Goal: Use online tool/utility: Utilize a website feature to perform a specific function

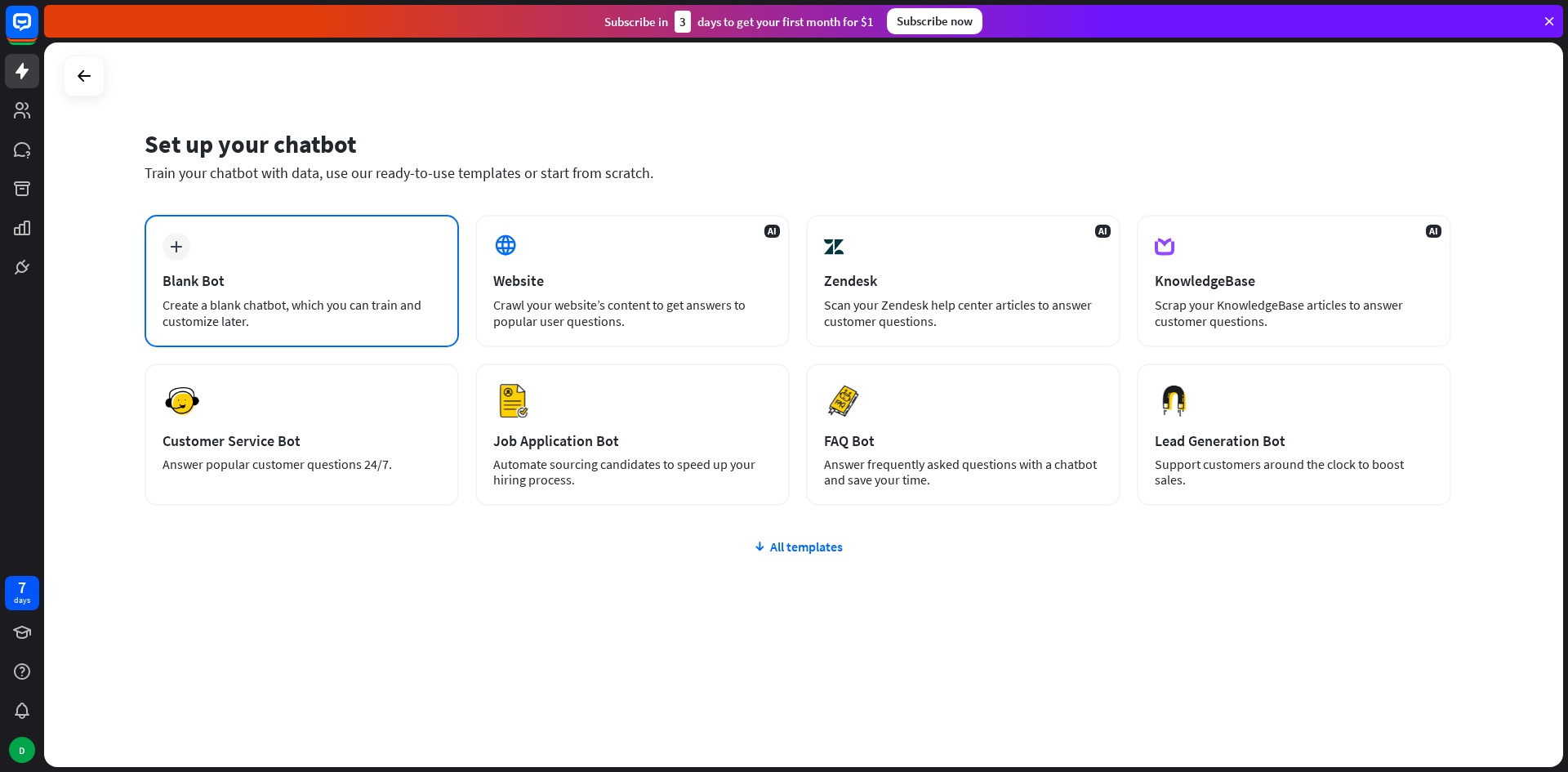
click at [400, 321] on div "Create a blank chatbot, which you can train and customize later." at bounding box center [301, 313] width 278 height 33
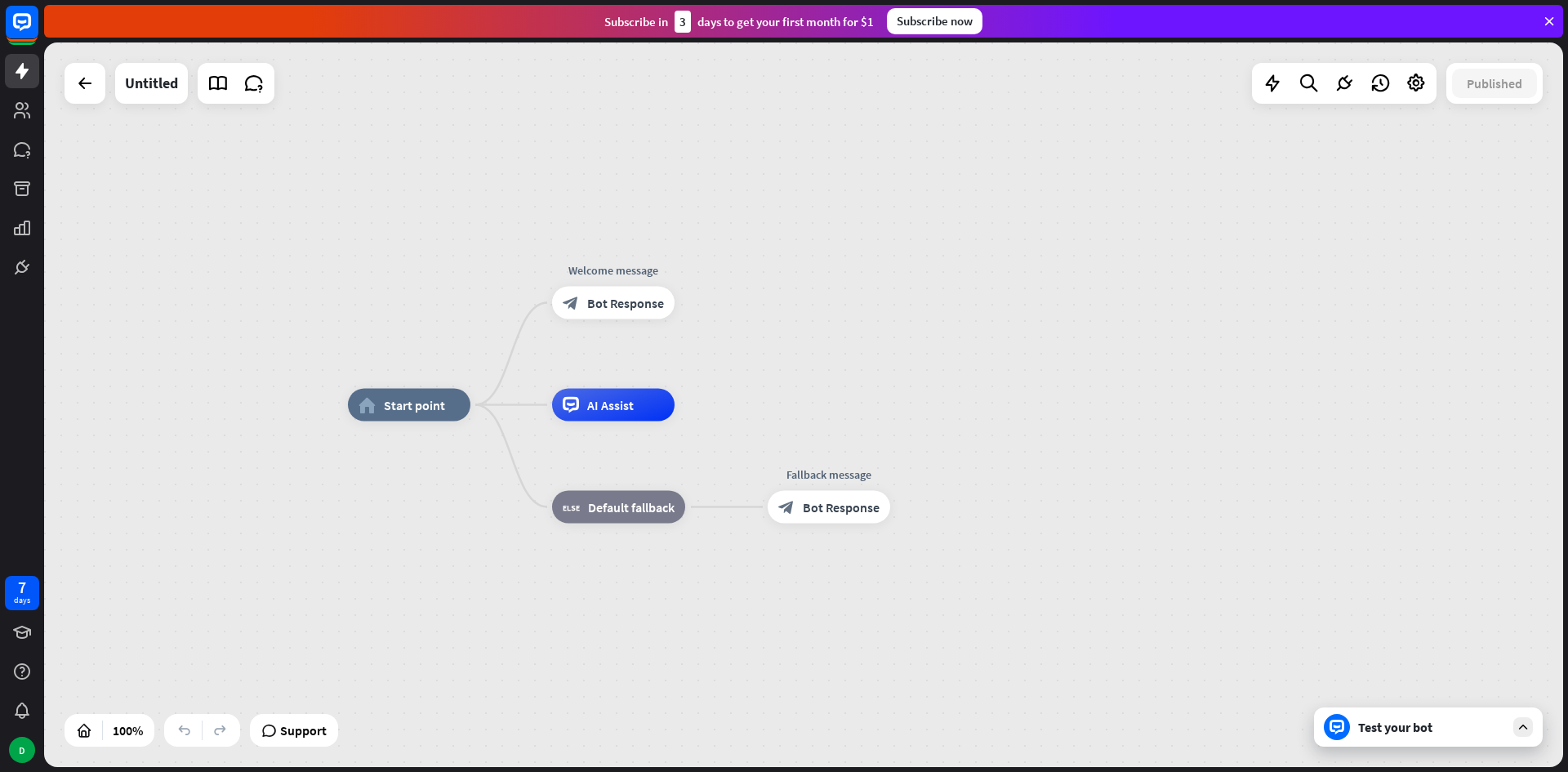
click at [900, 337] on div "home_2 Start point Welcome message block_bot_response Bot Response AI Assist bl…" at bounding box center [804, 404] width 1519 height 724
click at [24, 759] on div "D" at bounding box center [21, 749] width 26 height 26
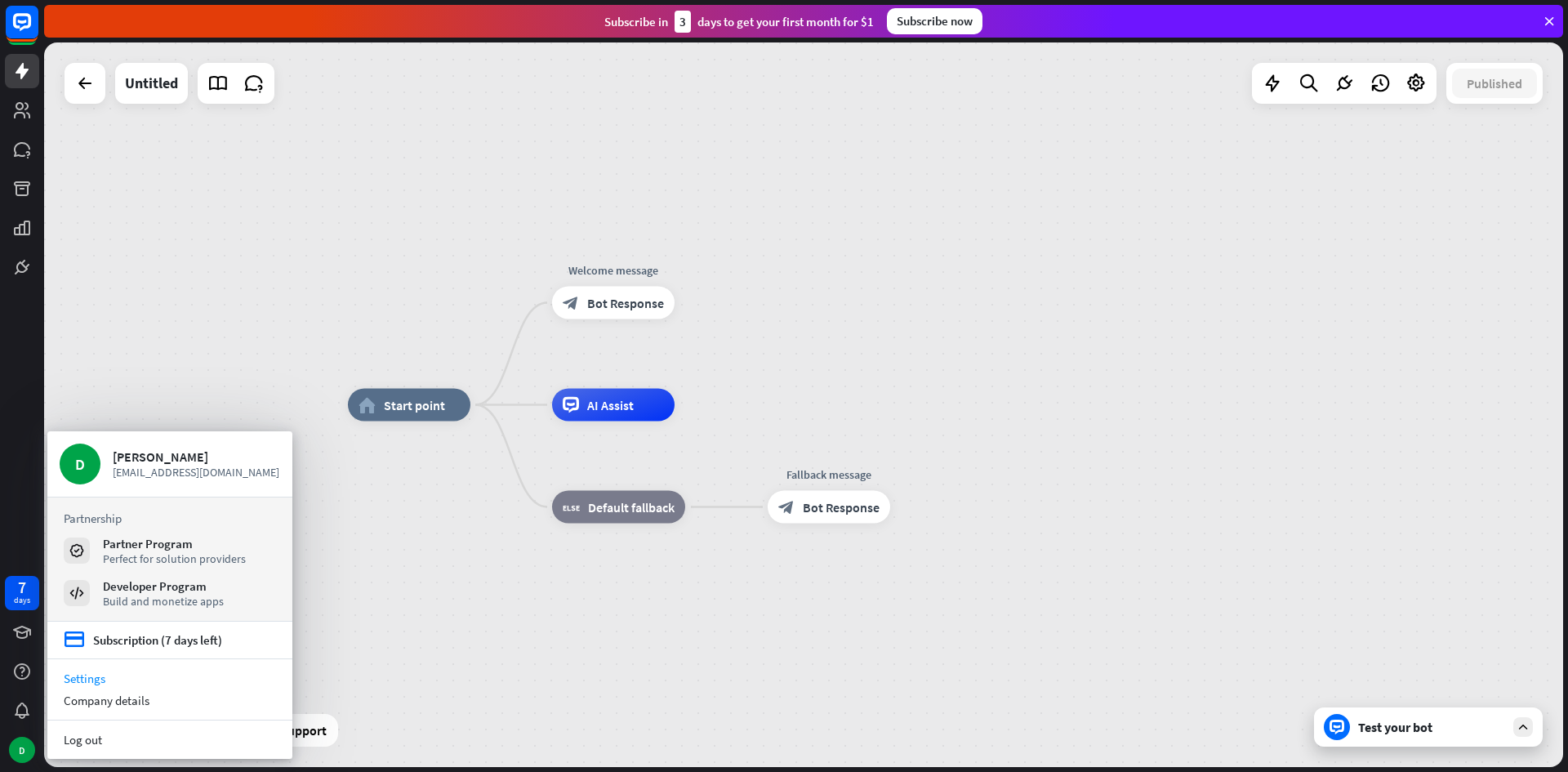
click at [92, 683] on link "Settings" at bounding box center [169, 678] width 244 height 22
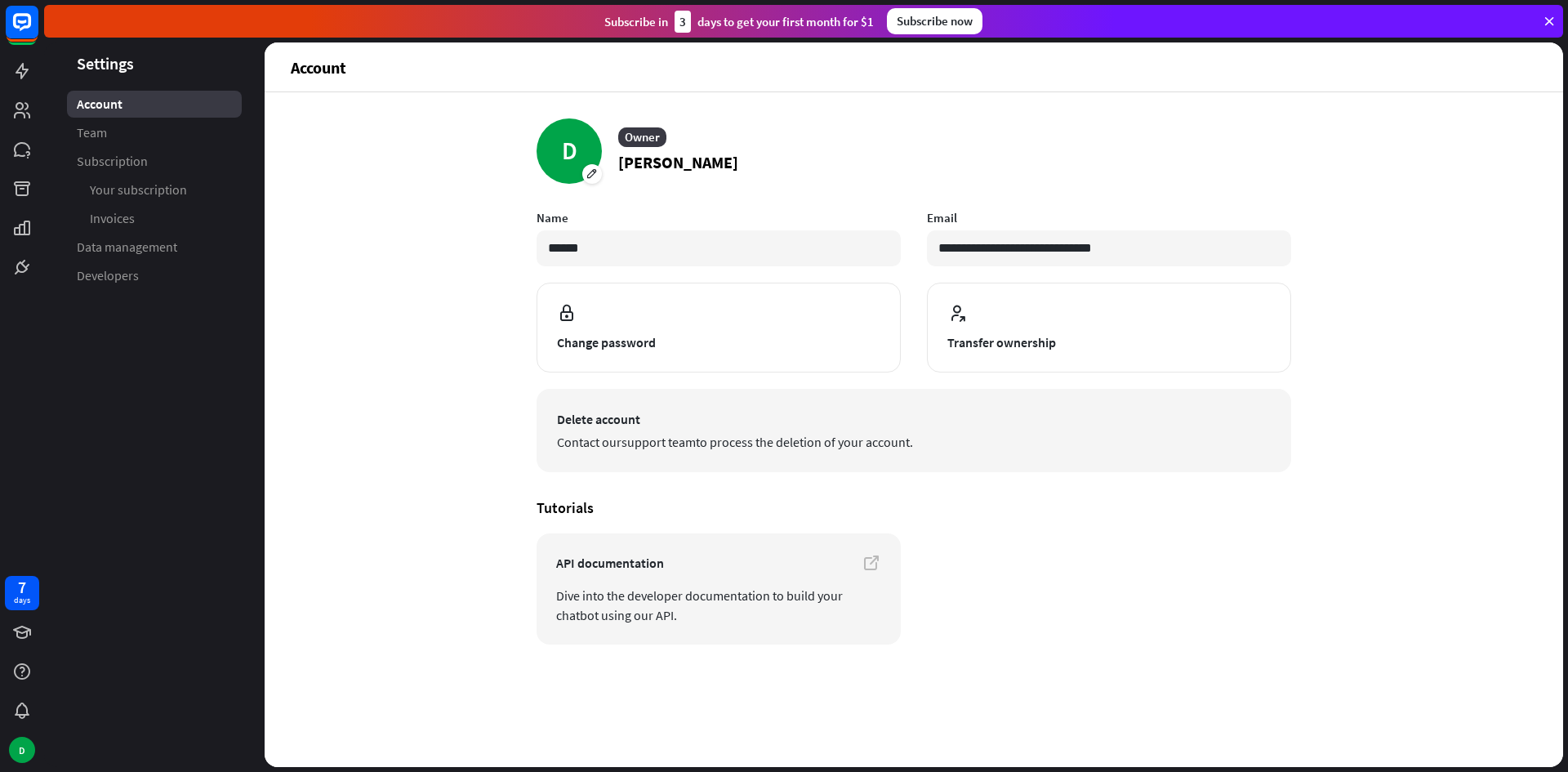
click at [580, 433] on span "Contact our support team to process the deletion of your account." at bounding box center [913, 442] width 713 height 19
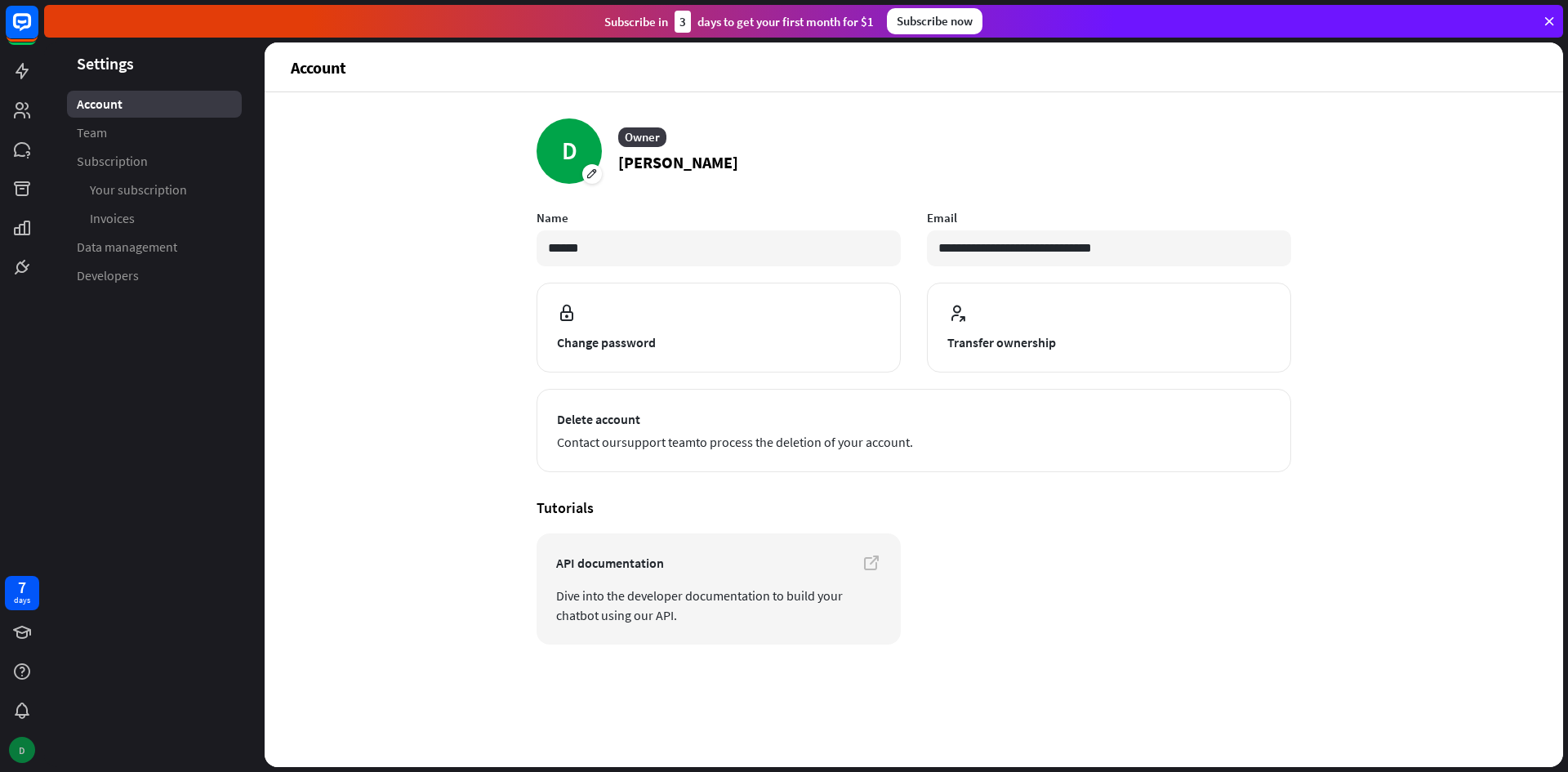
click at [24, 746] on div "D" at bounding box center [21, 749] width 26 height 26
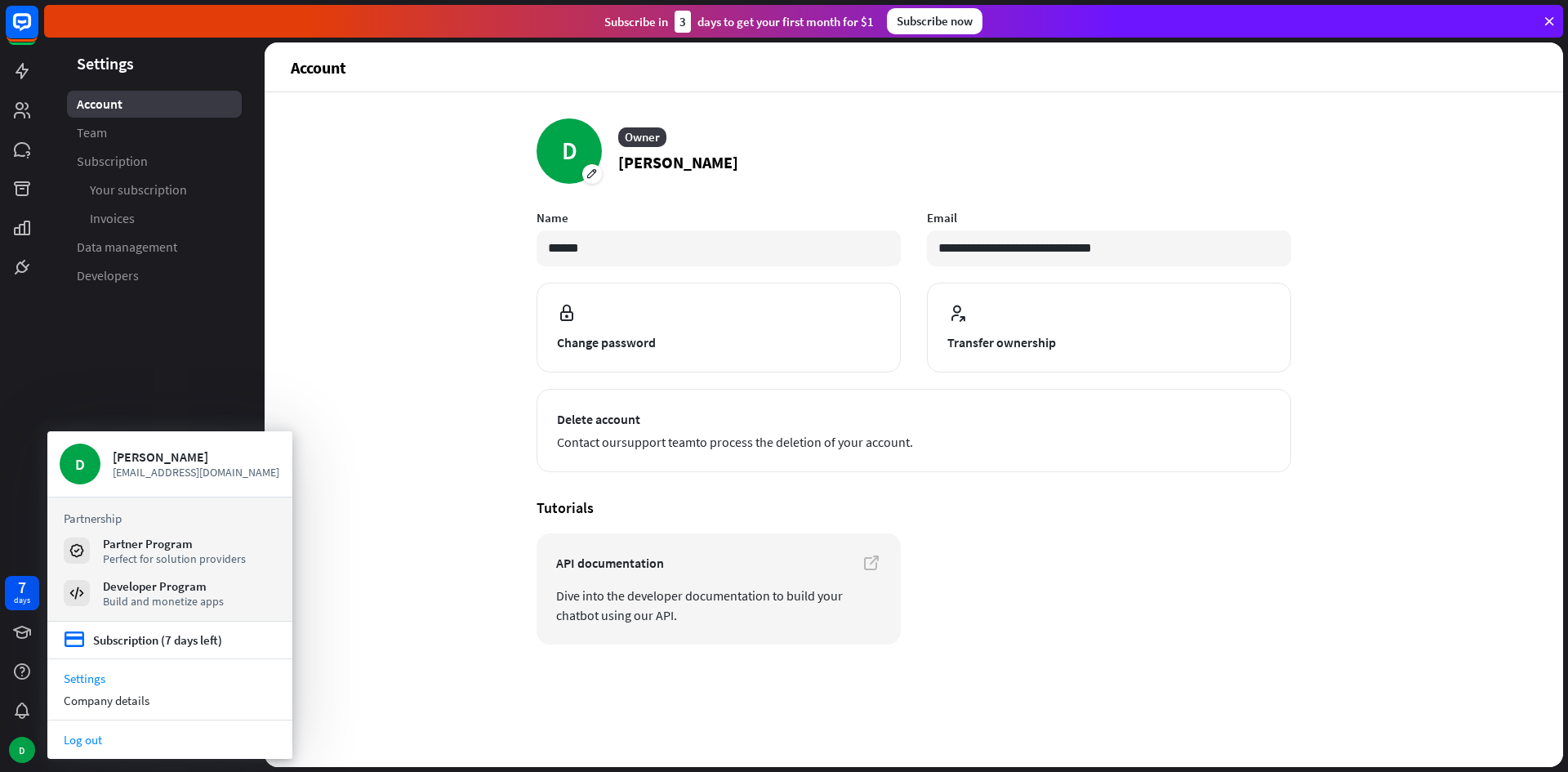
click at [104, 733] on link "Log out" at bounding box center [169, 739] width 244 height 22
